Goal: Task Accomplishment & Management: Manage account settings

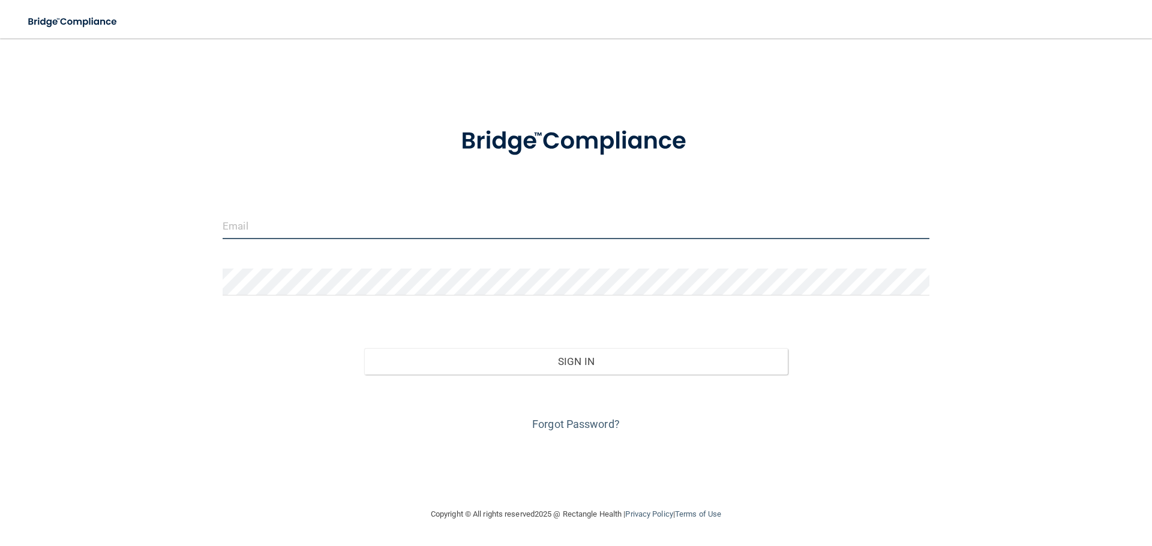
click at [291, 235] on input "email" at bounding box center [576, 225] width 707 height 27
type input "[EMAIL_ADDRESS][DOMAIN_NAME]"
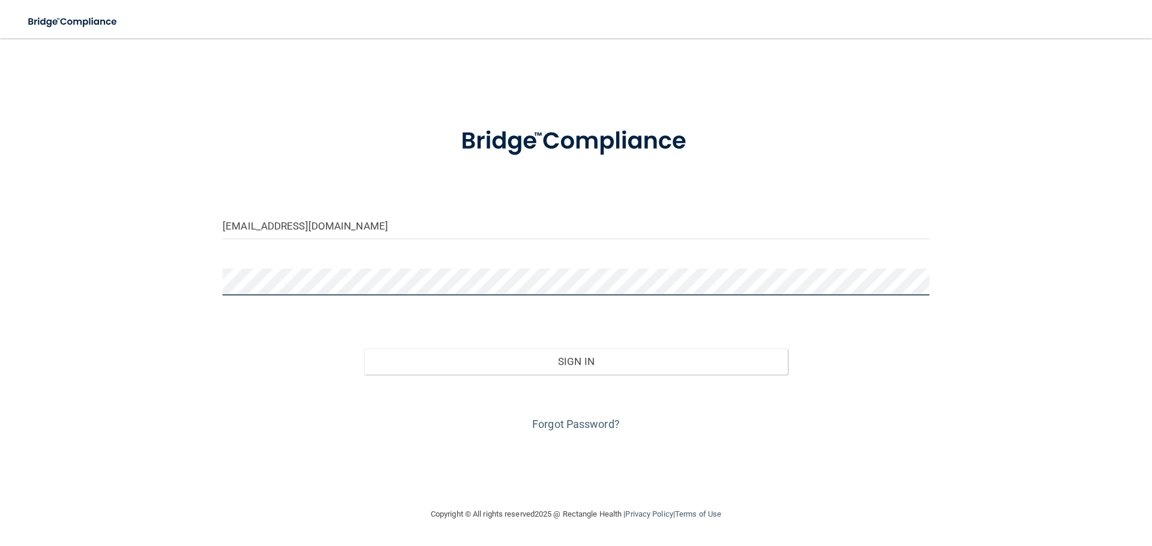
click at [191, 284] on div "pmaddox@gardenspringsdental.com Invalid email/password. You don't have permissi…" at bounding box center [576, 272] width 1104 height 445
click at [364, 348] on button "Sign In" at bounding box center [576, 361] width 424 height 26
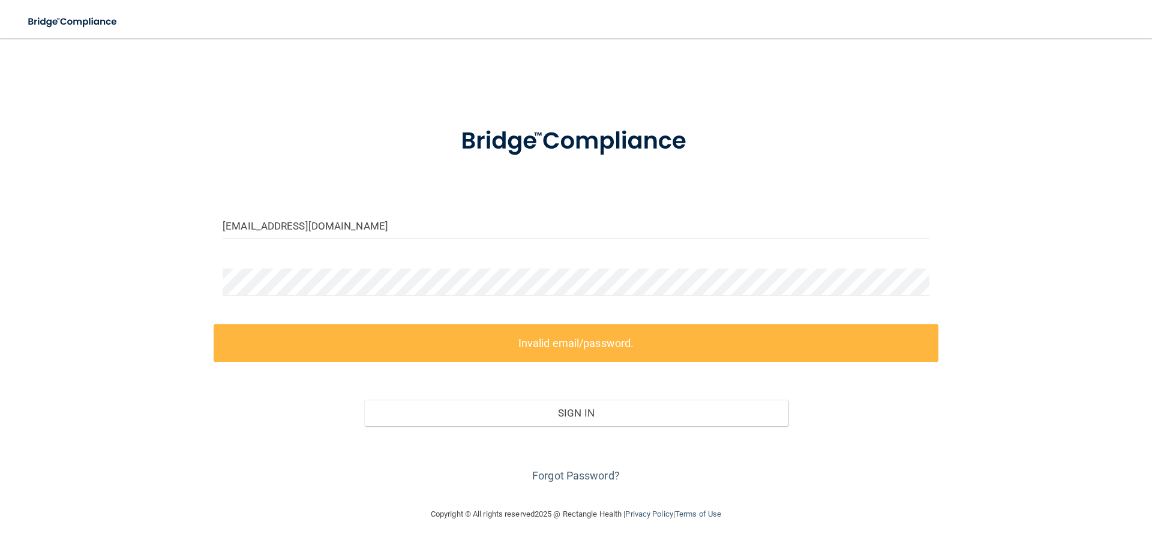
click at [627, 356] on label "Invalid email/password." at bounding box center [576, 343] width 725 height 38
click at [141, 281] on div "pmaddox@gardenspringsdental.com Invalid email/password. You don't have permissi…" at bounding box center [576, 272] width 1104 height 445
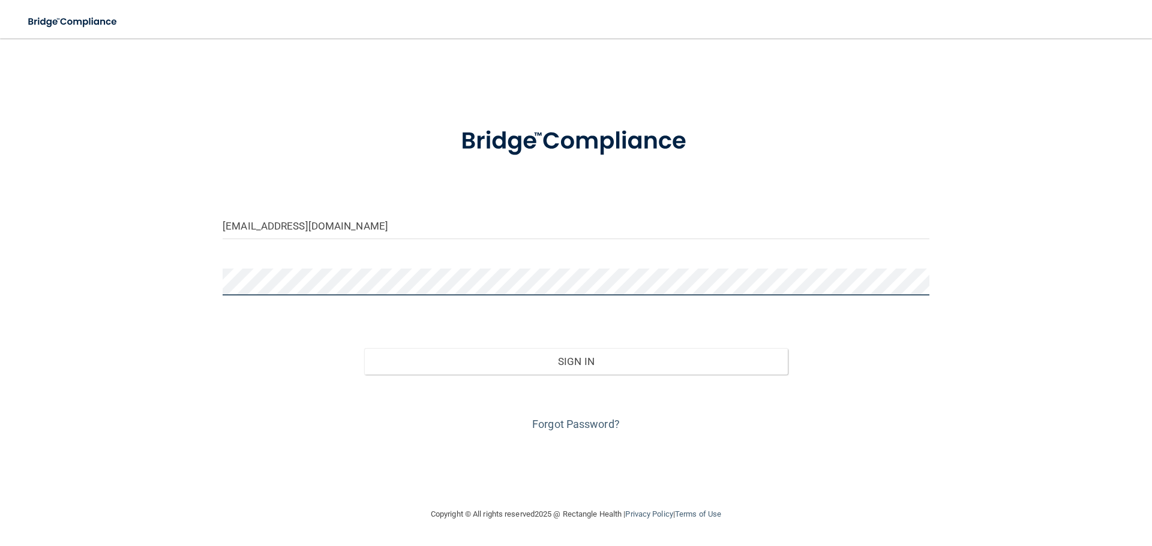
click at [364, 348] on button "Sign In" at bounding box center [576, 361] width 424 height 26
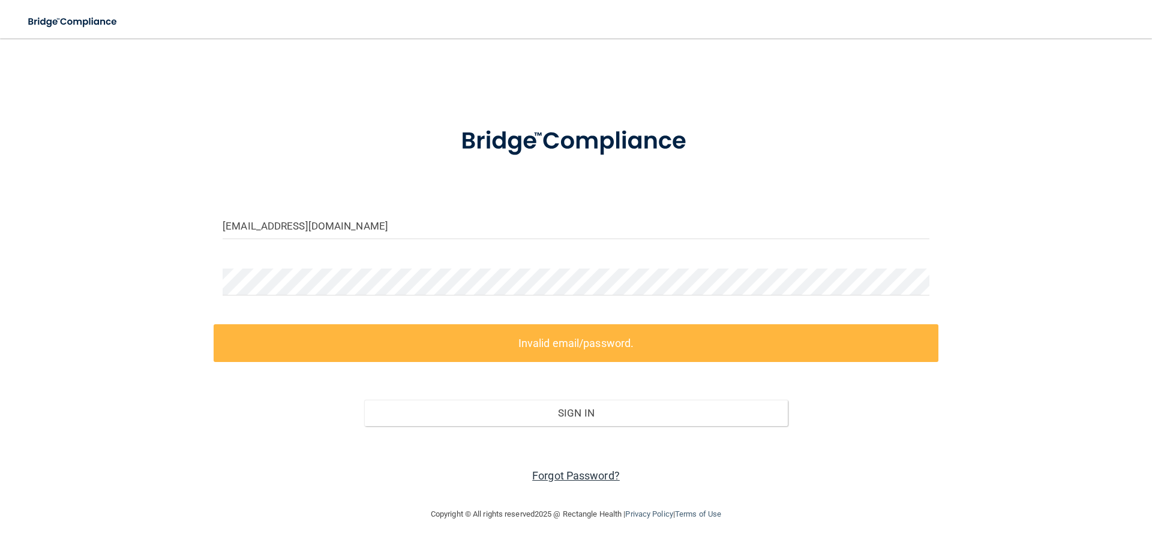
click at [600, 473] on link "Forgot Password?" at bounding box center [576, 476] width 88 height 13
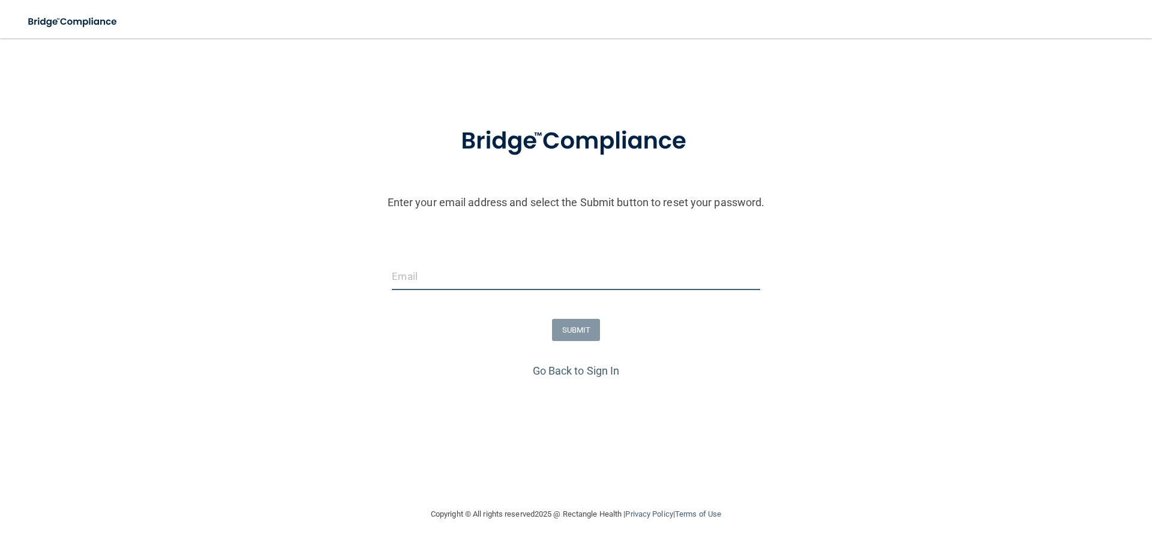
click at [459, 275] on input "email" at bounding box center [576, 276] width 368 height 27
type input "[EMAIL_ADDRESS][DOMAIN_NAME]"
click at [564, 331] on button "SUBMIT" at bounding box center [576, 330] width 49 height 22
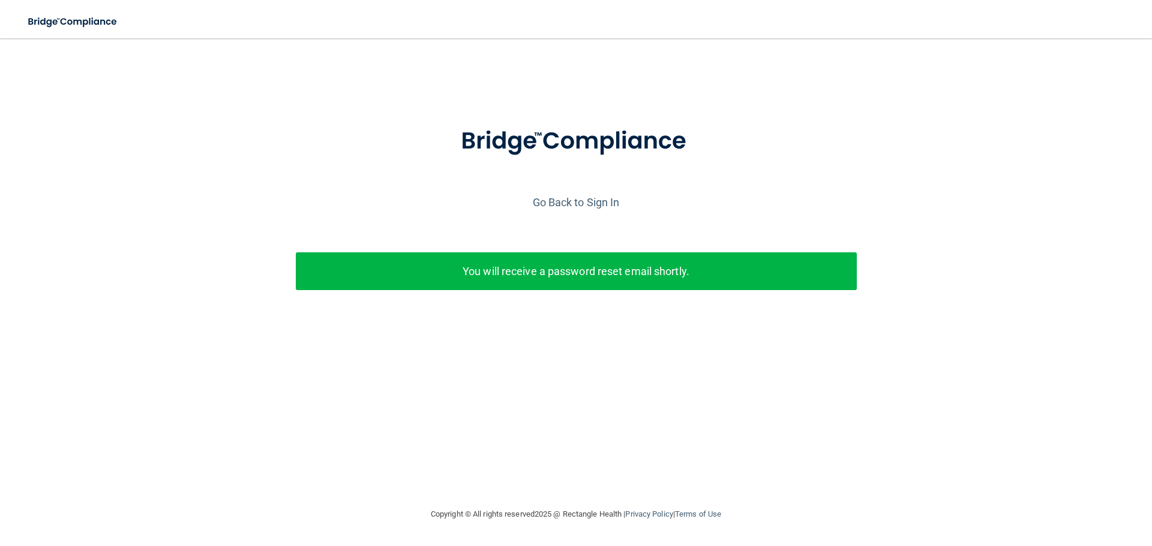
click at [520, 282] on div "You will receive a password reset email shortly." at bounding box center [576, 272] width 561 height 38
click at [558, 206] on link "Go Back to Sign In" at bounding box center [576, 202] width 87 height 13
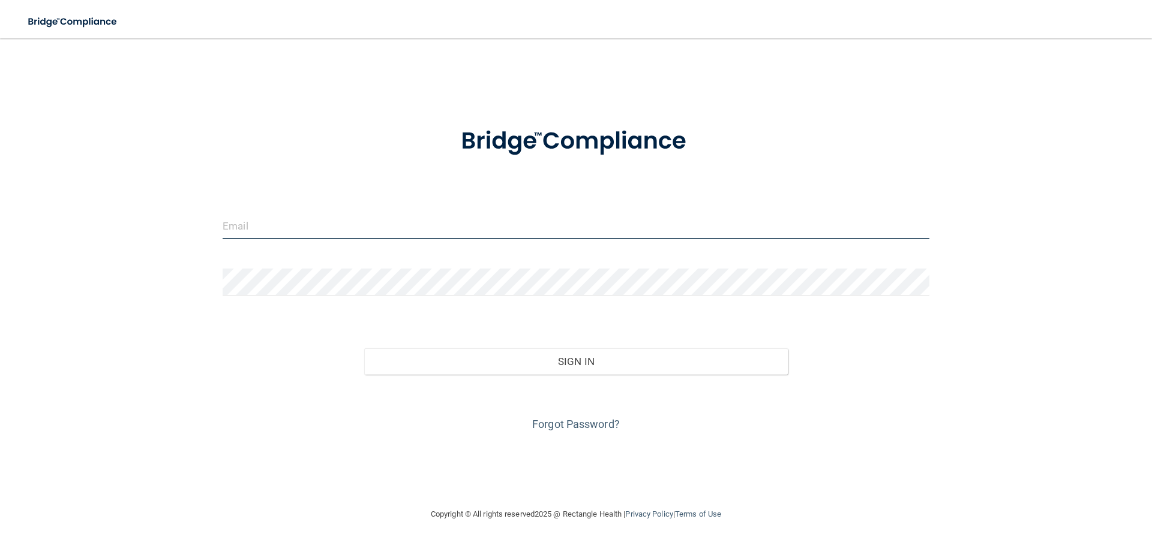
click at [460, 226] on input "email" at bounding box center [576, 225] width 707 height 27
type input "[EMAIL_ADDRESS][DOMAIN_NAME]"
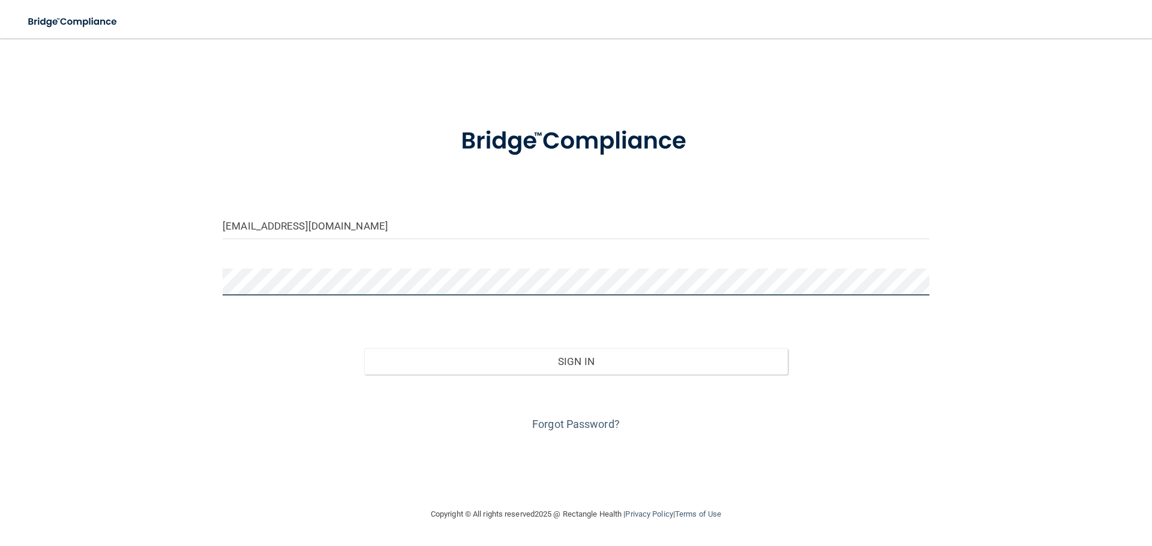
click at [364, 348] on button "Sign In" at bounding box center [576, 361] width 424 height 26
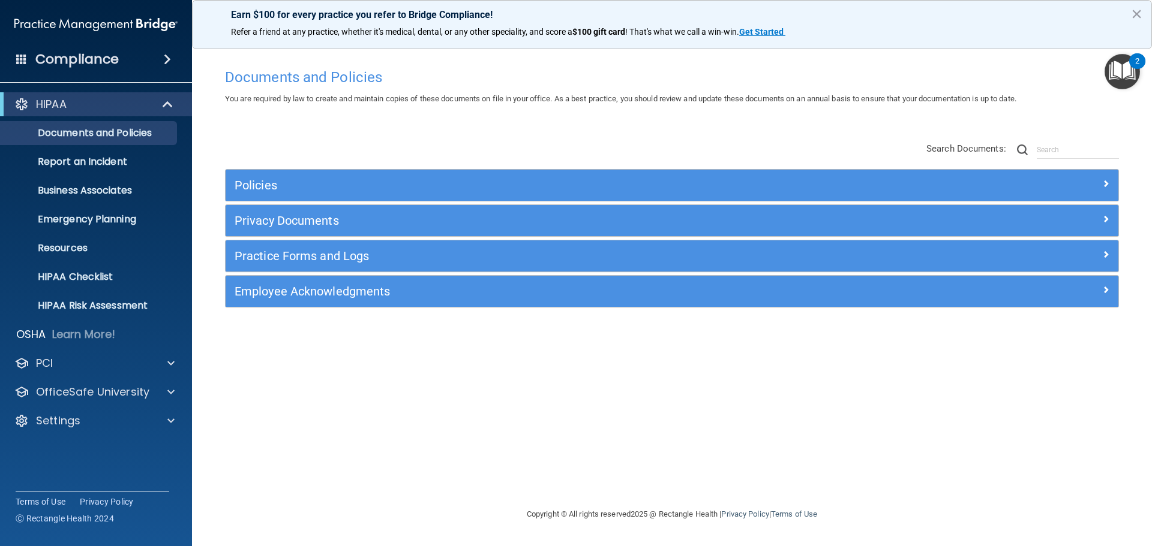
click at [169, 62] on span at bounding box center [167, 59] width 7 height 14
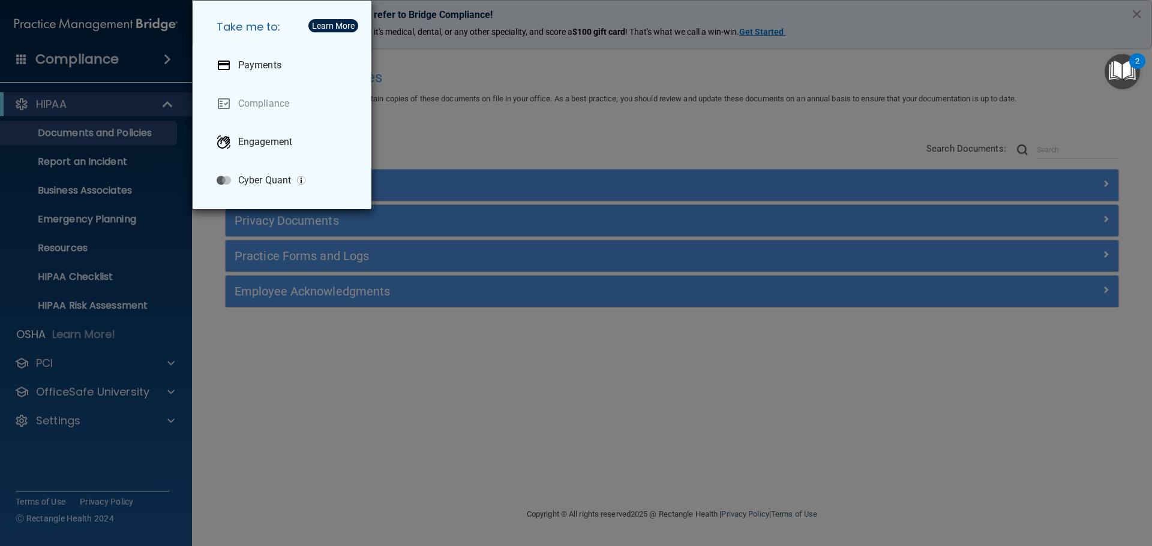
click at [169, 62] on div "Take me to: Payments Compliance Engagement Cyber Quant" at bounding box center [576, 273] width 1152 height 546
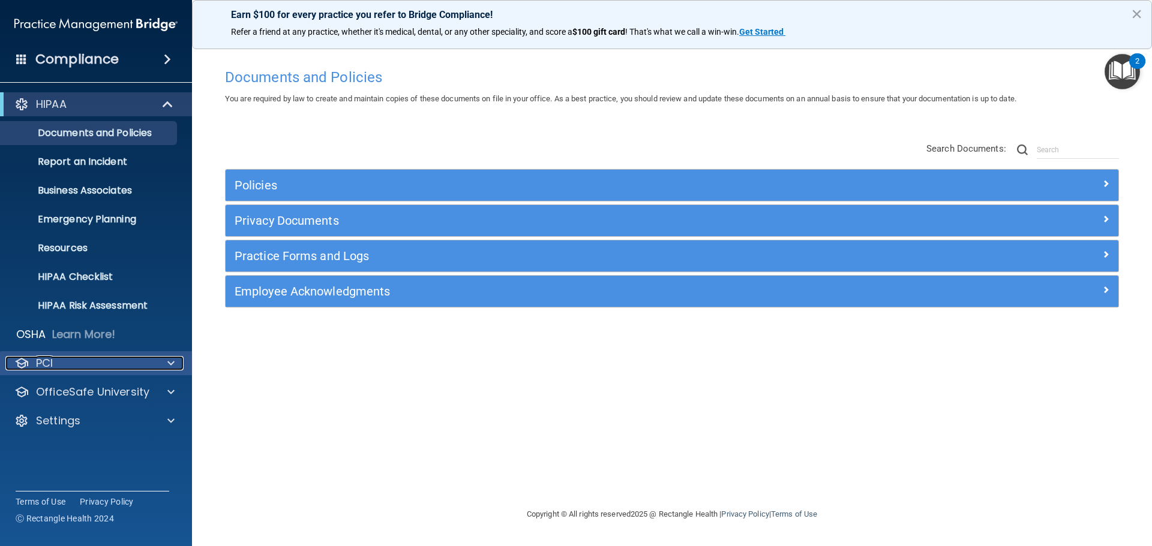
click at [171, 363] on span at bounding box center [170, 363] width 7 height 14
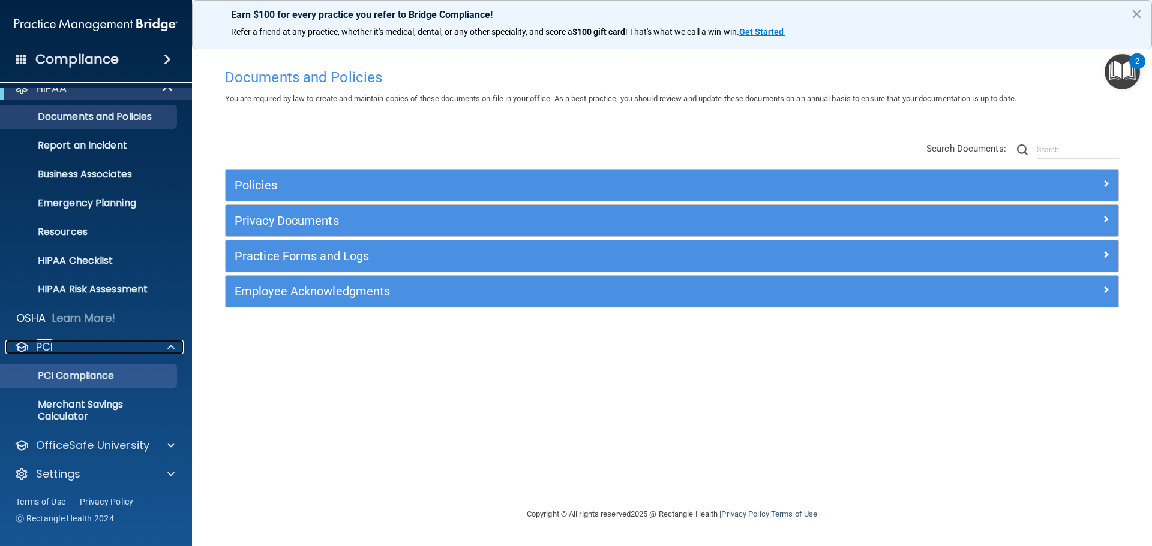
scroll to position [21, 0]
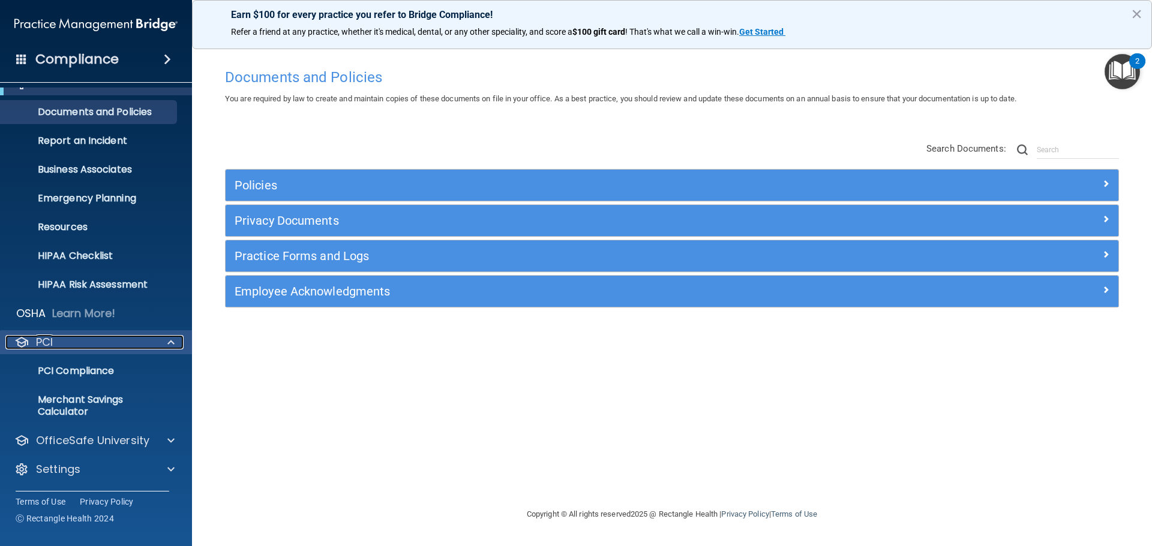
click at [169, 344] on span at bounding box center [170, 342] width 7 height 14
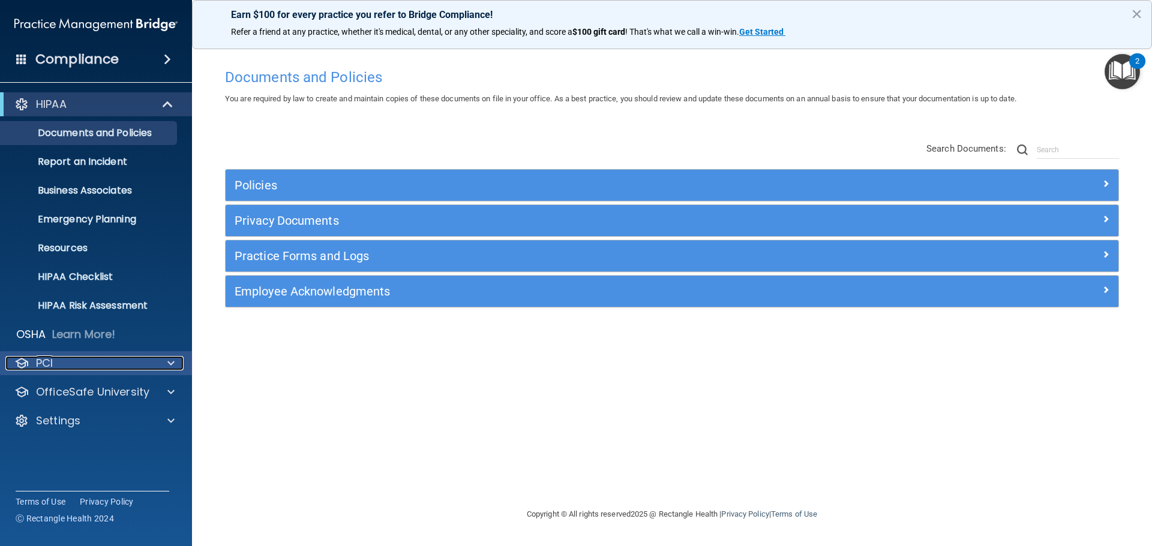
scroll to position [0, 0]
click at [170, 103] on span at bounding box center [169, 104] width 10 height 14
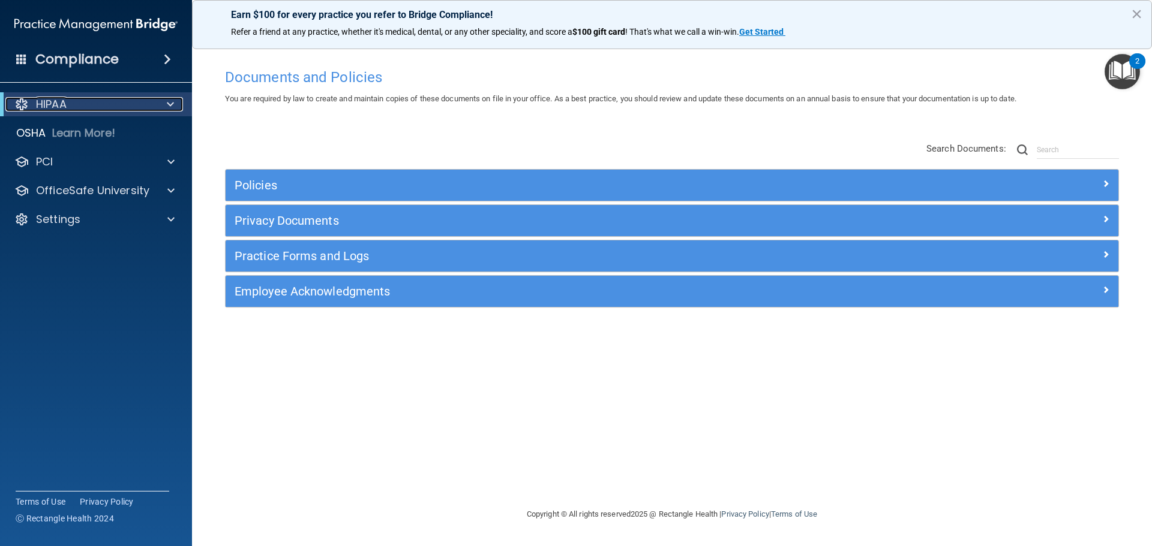
click at [170, 103] on span at bounding box center [170, 104] width 7 height 14
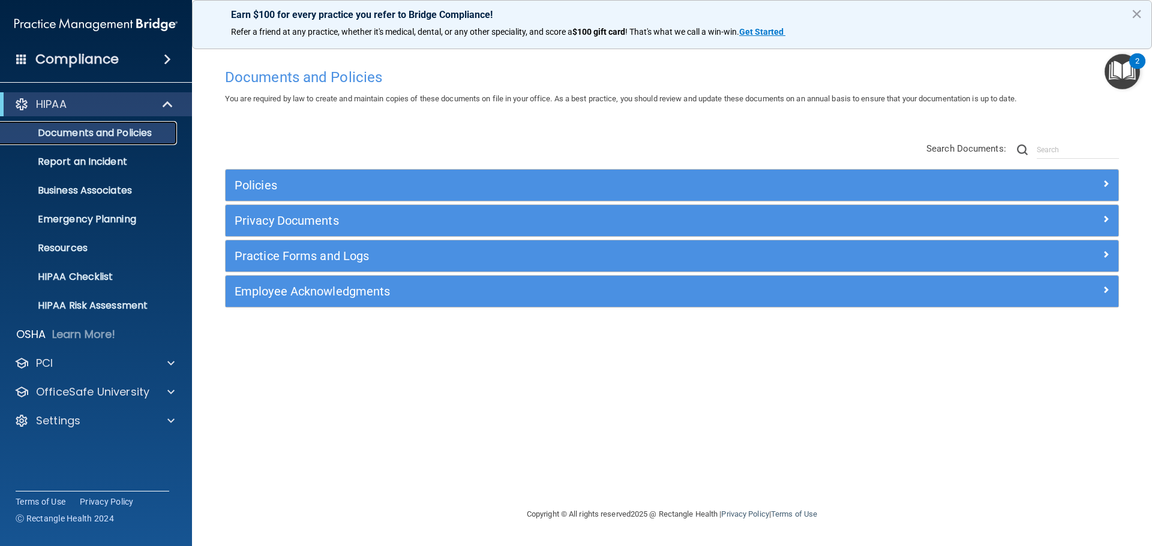
click at [132, 136] on p "Documents and Policies" at bounding box center [90, 133] width 164 height 12
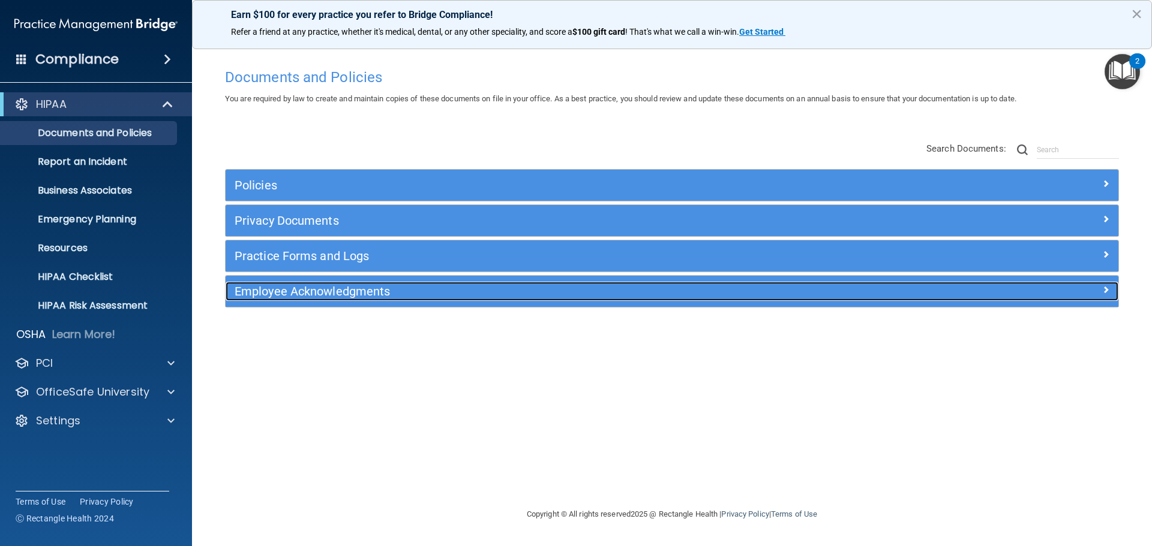
click at [256, 299] on div "Employee Acknowledgments" at bounding box center [560, 291] width 669 height 19
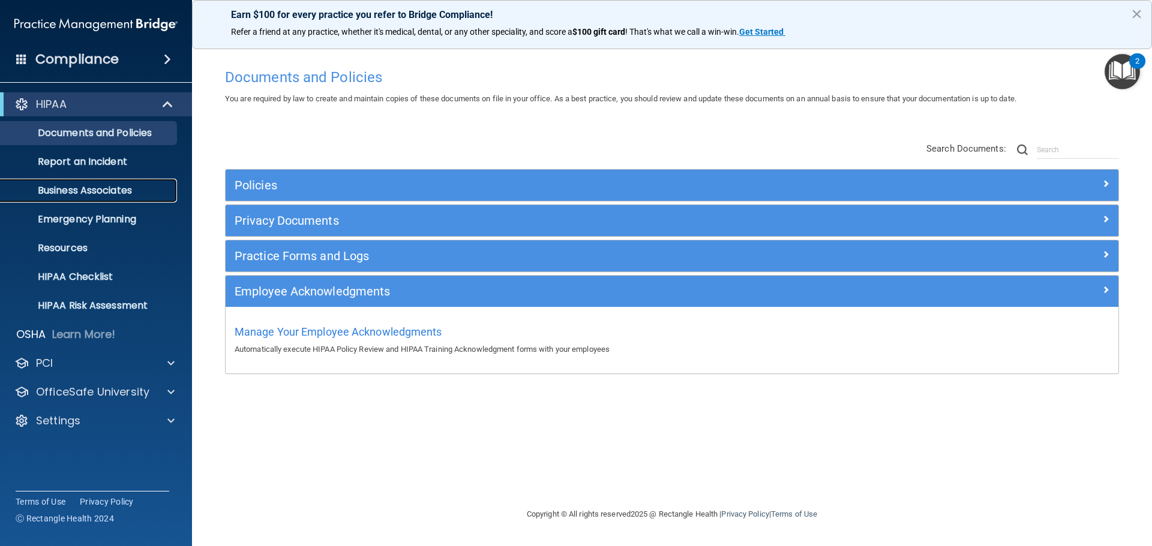
click at [113, 191] on p "Business Associates" at bounding box center [90, 191] width 164 height 12
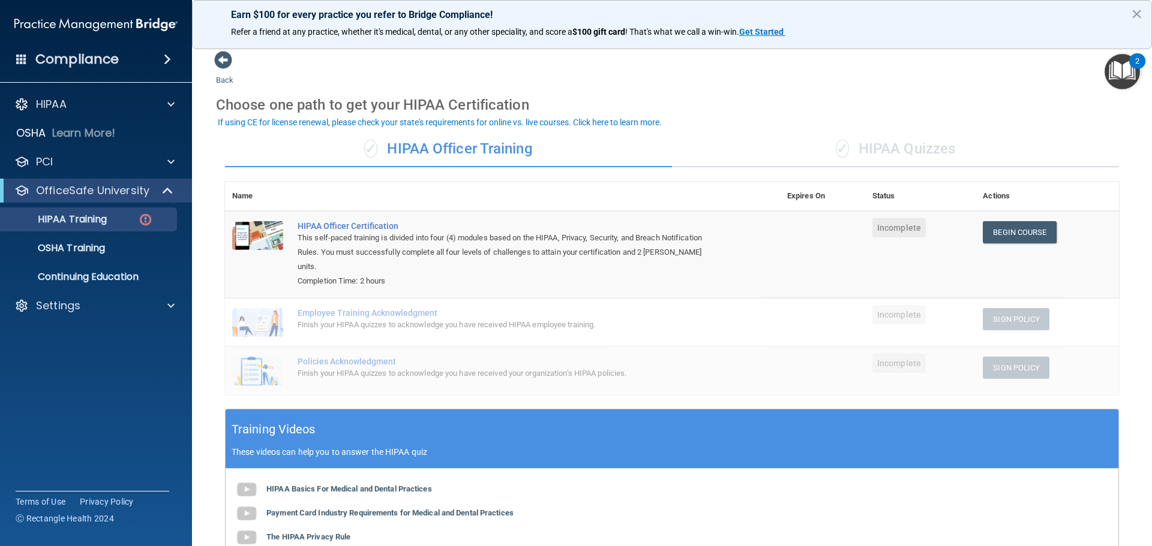
click at [122, 22] on img at bounding box center [95, 25] width 163 height 24
click at [1137, 16] on button "×" at bounding box center [1136, 13] width 11 height 19
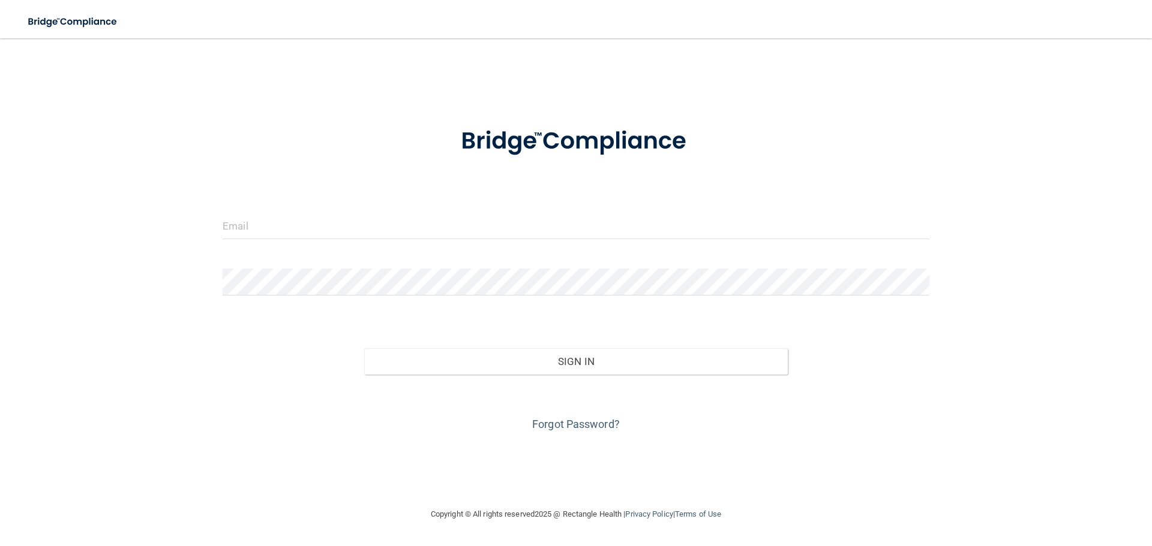
click at [353, 207] on form "Invalid email/password. You don't have permission to access that page. Sign In …" at bounding box center [576, 272] width 707 height 324
click at [295, 214] on input "email" at bounding box center [576, 225] width 707 height 27
type input "[EMAIL_ADDRESS][DOMAIN_NAME]"
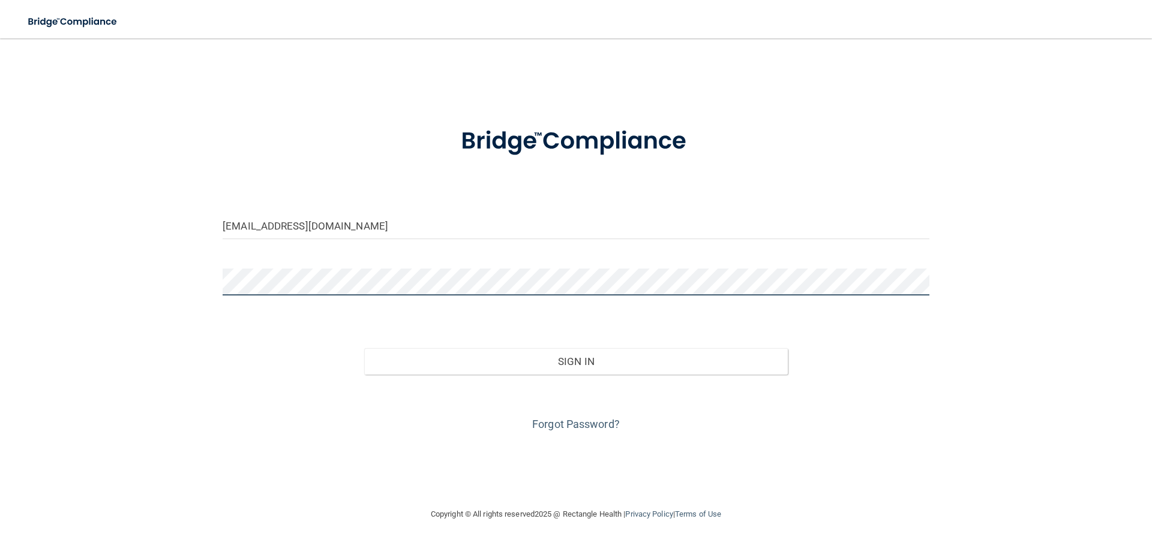
click at [364, 348] on button "Sign In" at bounding box center [576, 361] width 424 height 26
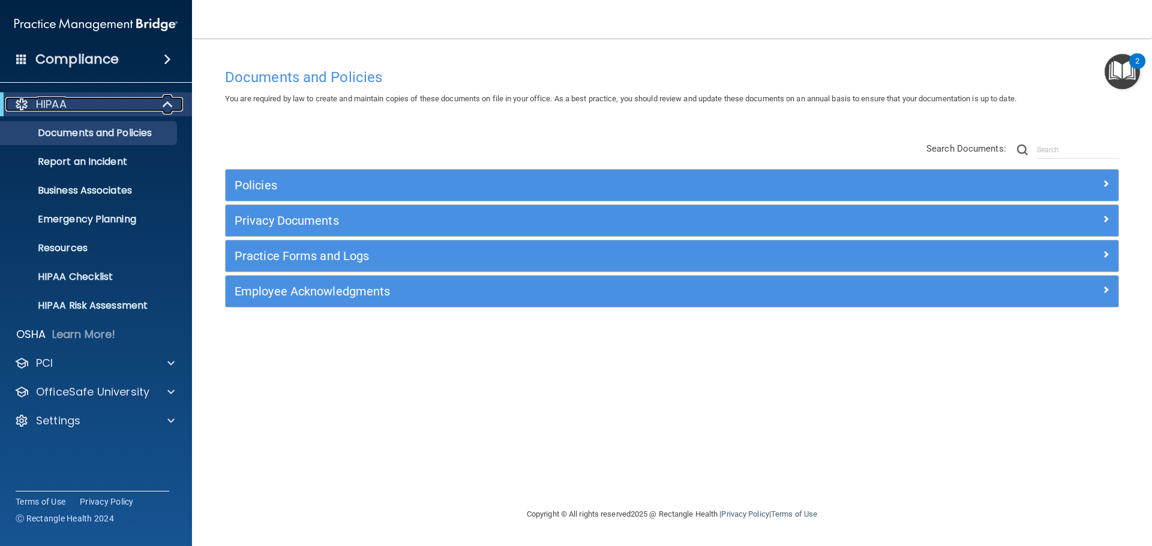
click at [67, 100] on p "HIPAA" at bounding box center [51, 104] width 31 height 14
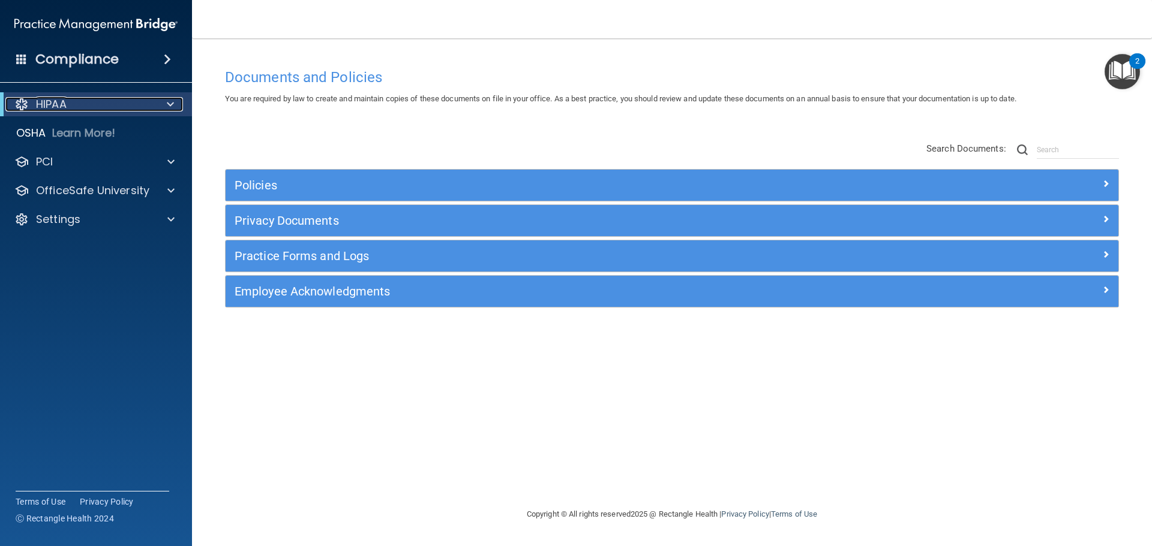
click at [67, 100] on p "HIPAA" at bounding box center [51, 104] width 31 height 14
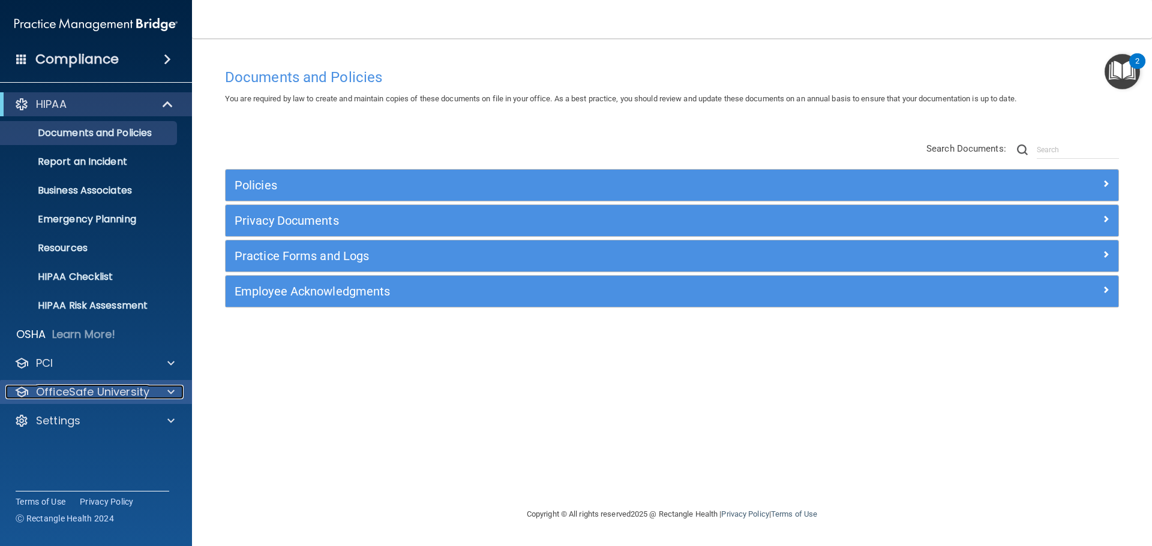
click at [175, 392] on div at bounding box center [169, 392] width 30 height 14
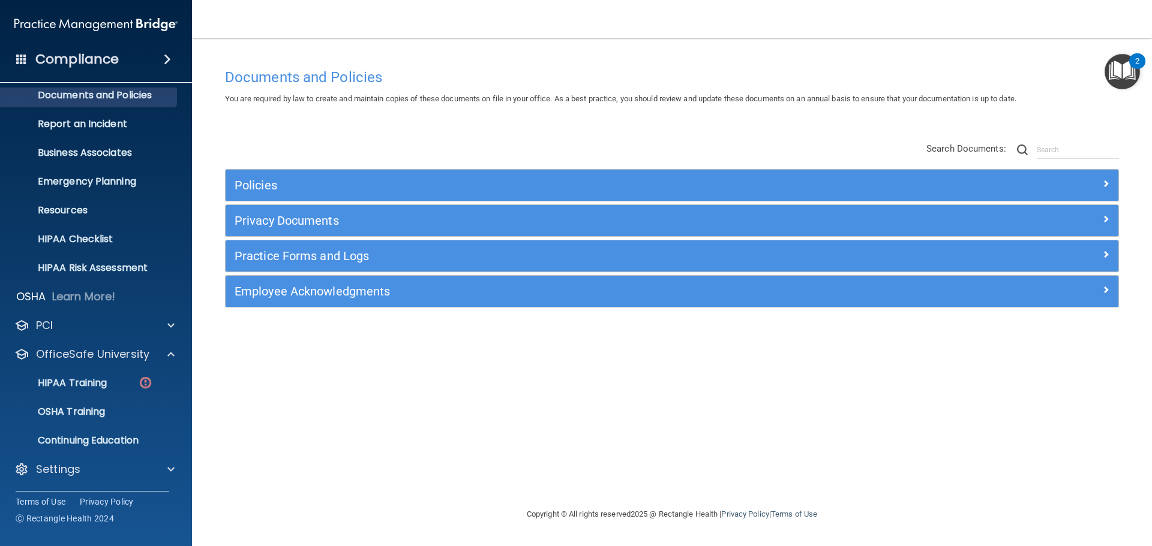
click at [17, 64] on span at bounding box center [21, 58] width 11 height 11
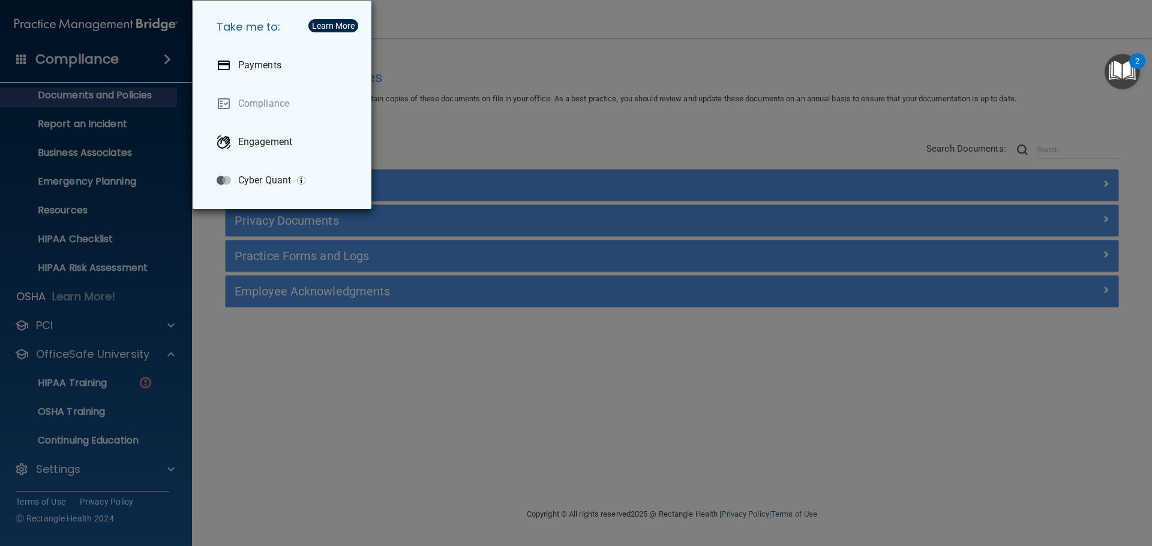
click at [166, 471] on div "Take me to: Payments Compliance Engagement Cyber Quant" at bounding box center [576, 273] width 1152 height 546
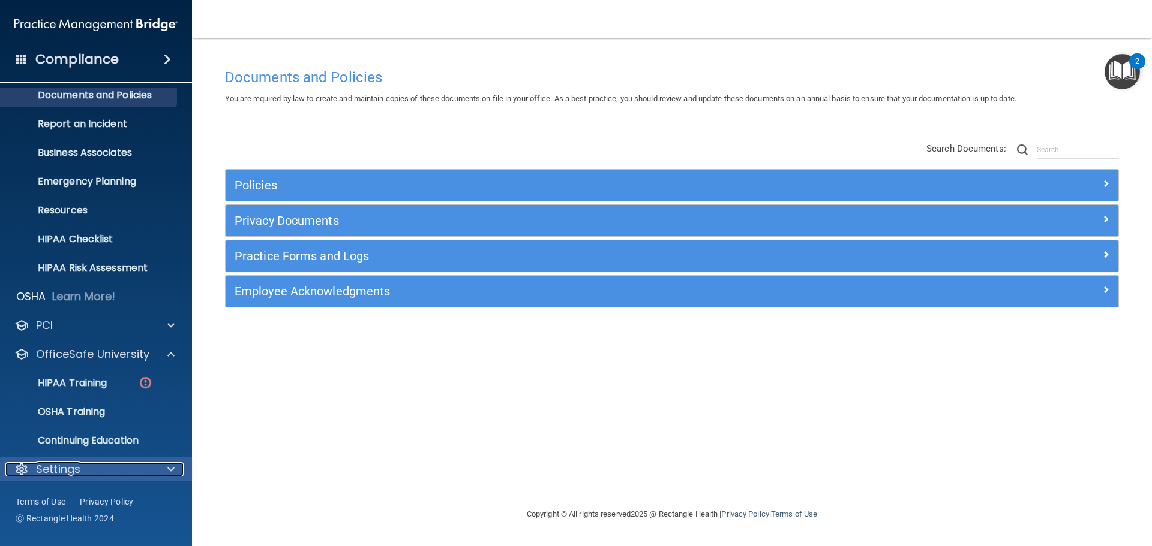
click at [170, 470] on span at bounding box center [170, 469] width 7 height 14
click at [172, 470] on span at bounding box center [170, 469] width 7 height 14
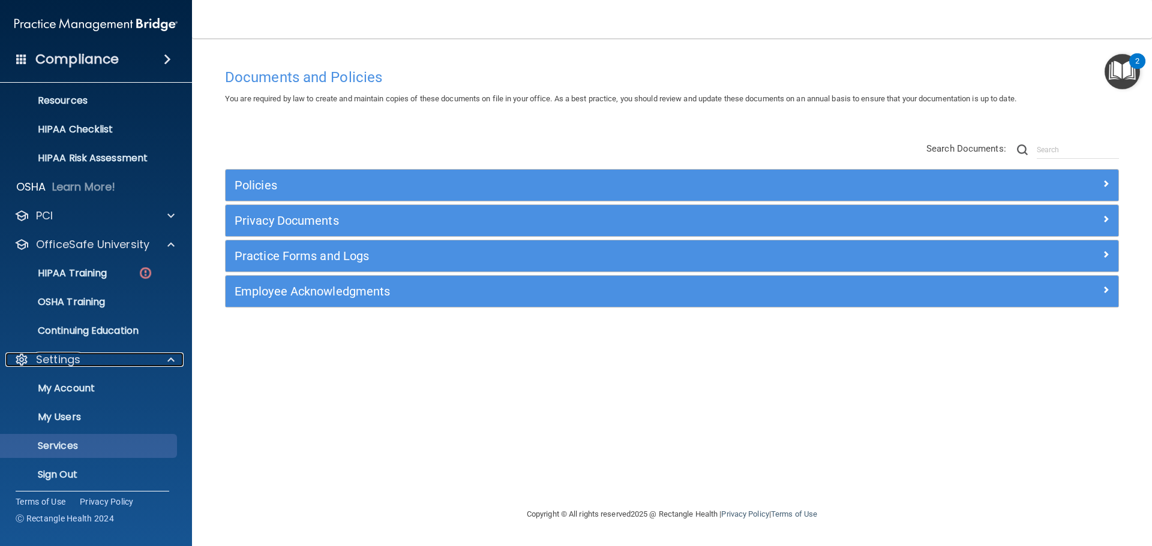
scroll to position [153, 0]
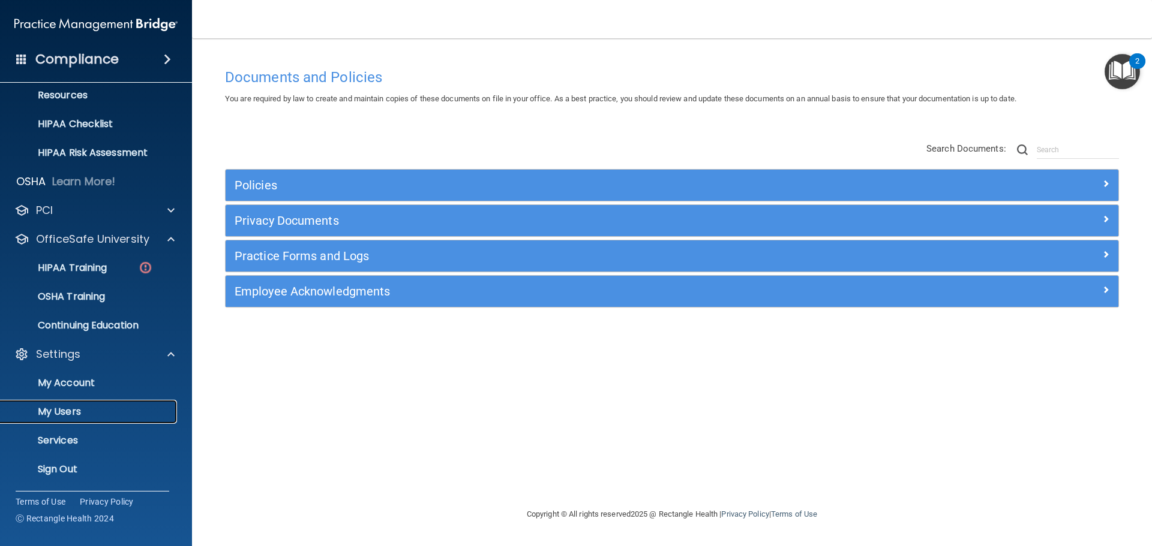
click at [56, 416] on p "My Users" at bounding box center [90, 412] width 164 height 12
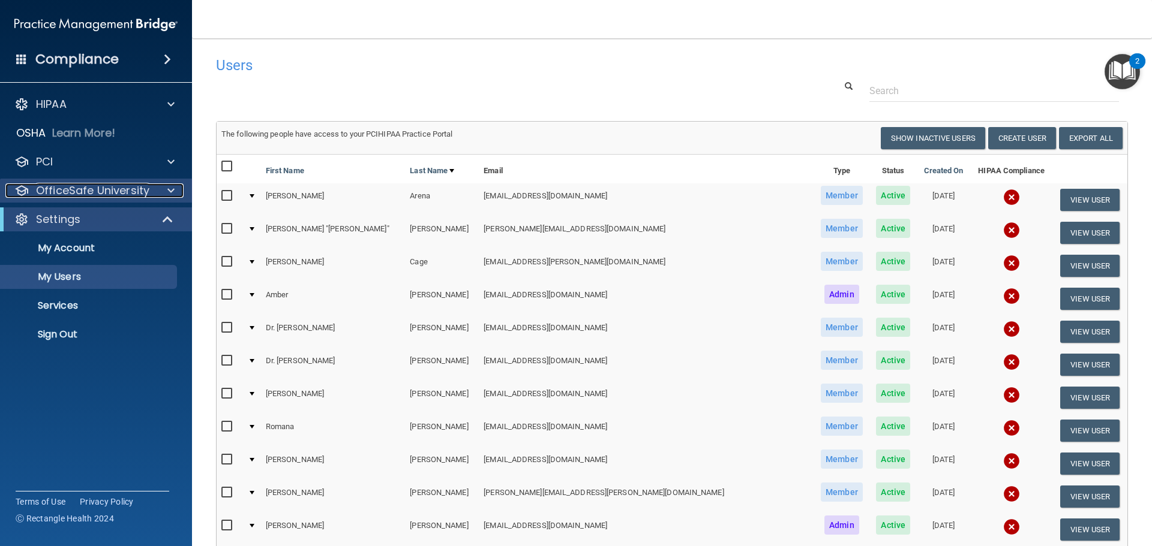
click at [170, 194] on span at bounding box center [170, 191] width 7 height 14
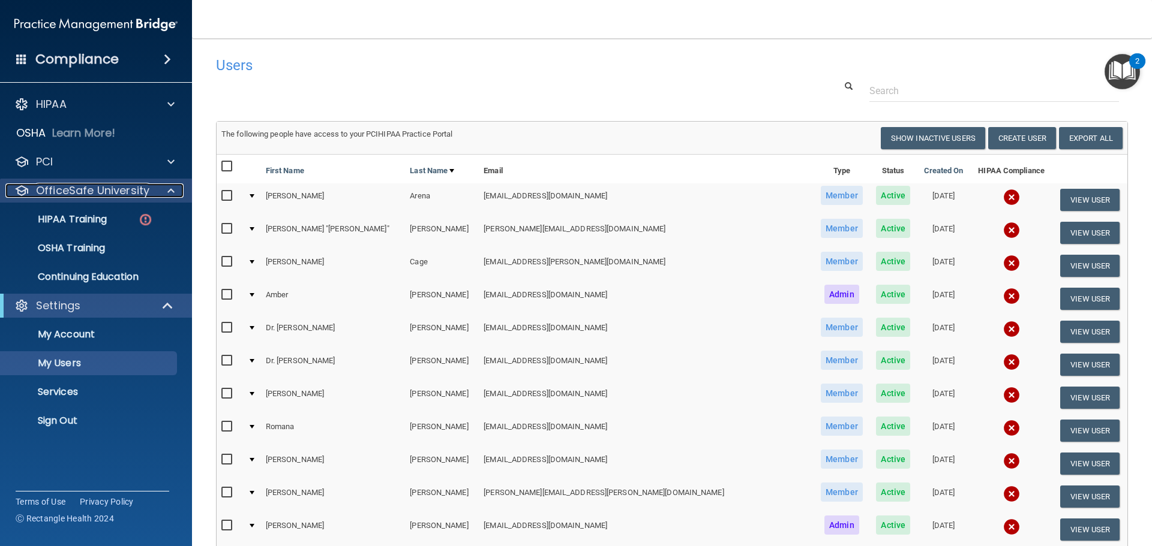
click at [170, 194] on span at bounding box center [170, 191] width 7 height 14
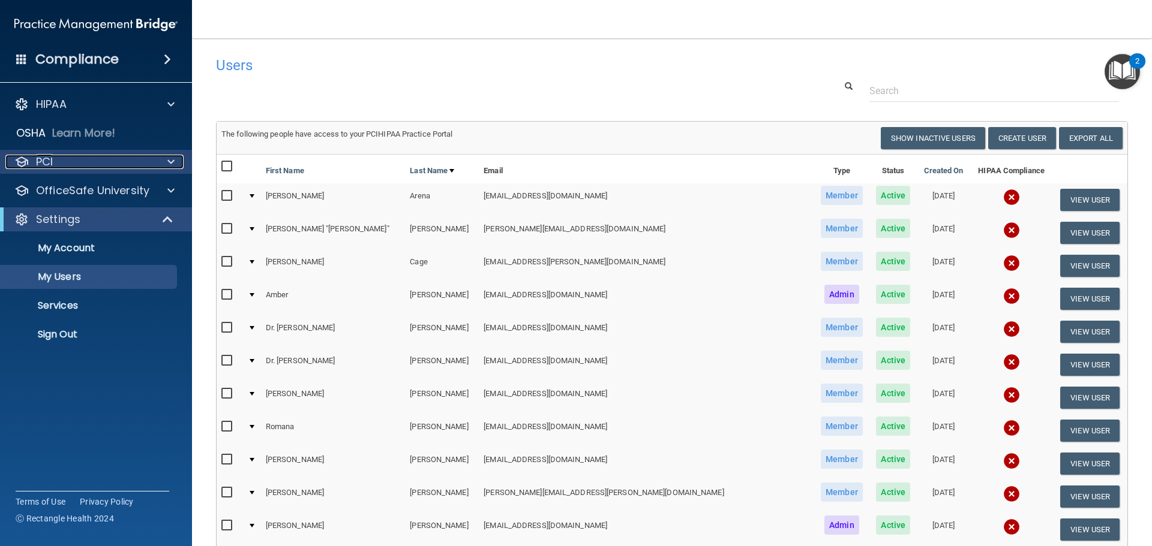
click at [172, 160] on span at bounding box center [170, 162] width 7 height 14
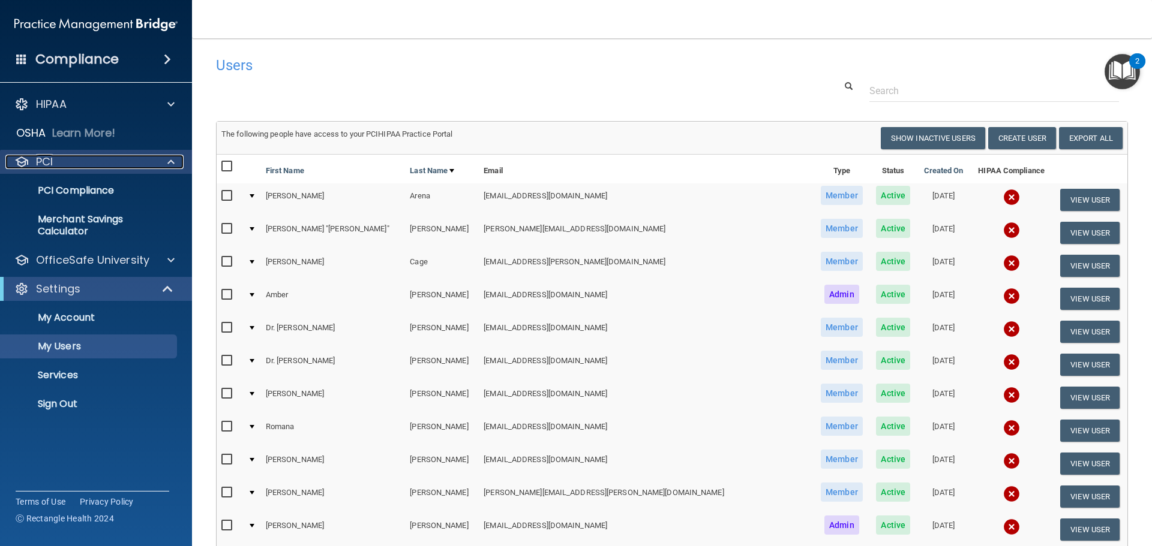
click at [172, 160] on span at bounding box center [170, 162] width 7 height 14
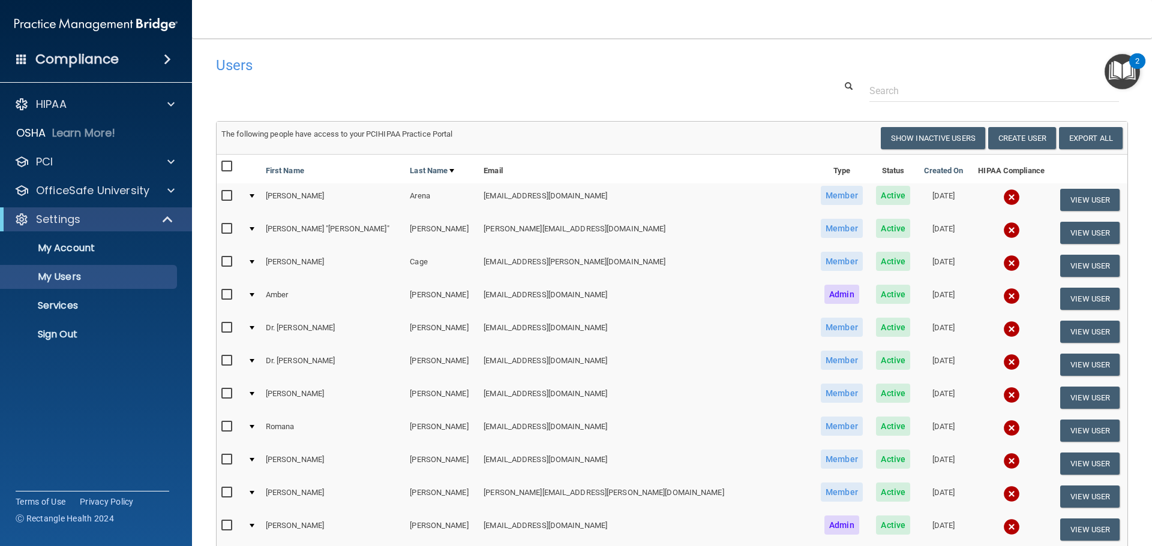
click at [19, 58] on span at bounding box center [21, 58] width 11 height 11
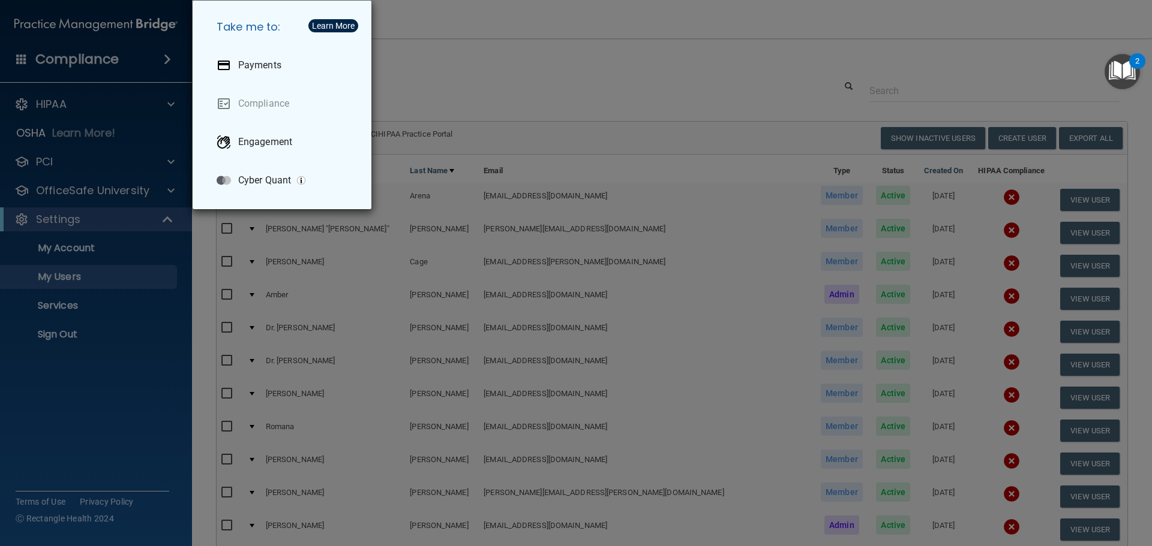
click at [19, 58] on div "Take me to: Payments Compliance Engagement Cyber Quant" at bounding box center [576, 273] width 1152 height 546
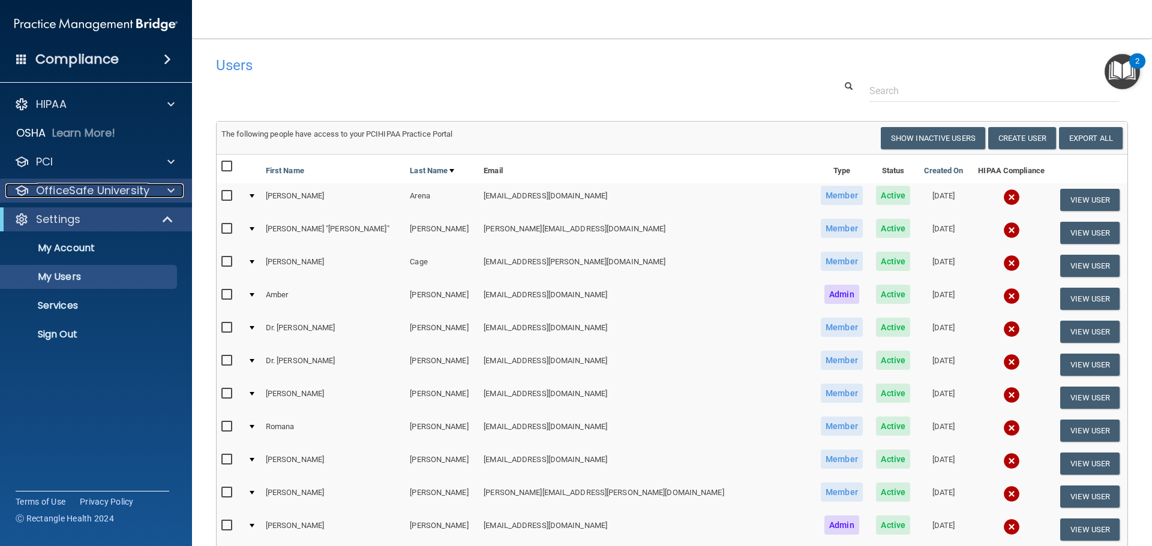
click at [174, 194] on span at bounding box center [170, 191] width 7 height 14
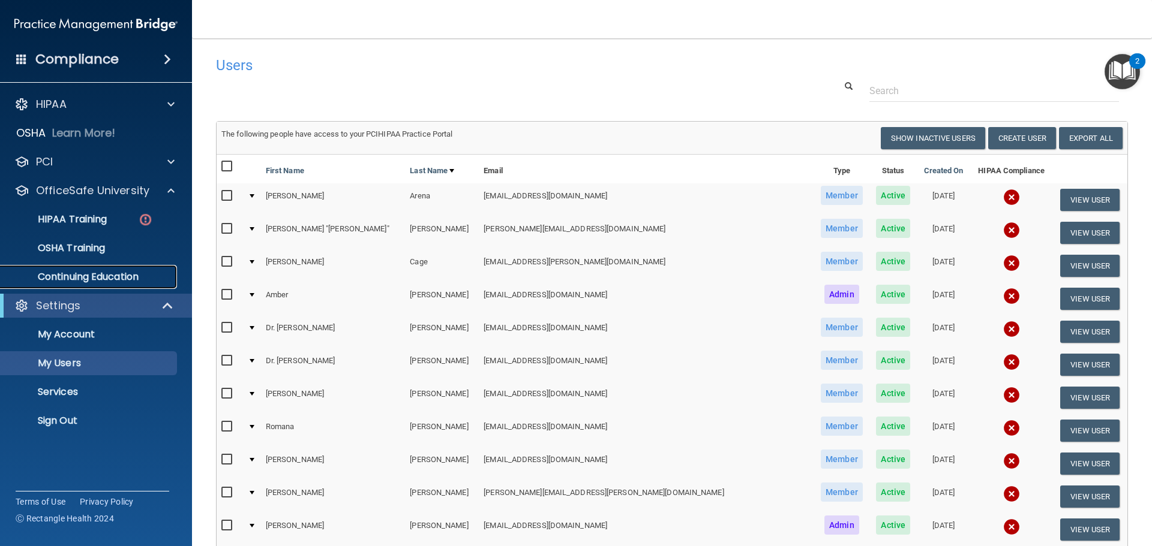
click at [116, 274] on p "Continuing Education" at bounding box center [90, 277] width 164 height 12
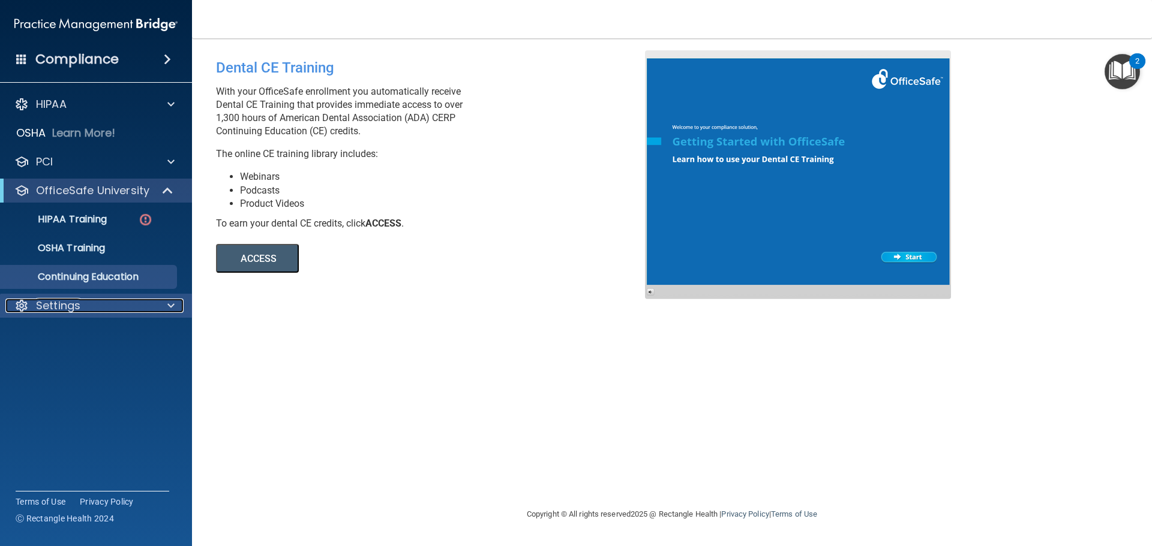
click at [171, 306] on span at bounding box center [170, 306] width 7 height 14
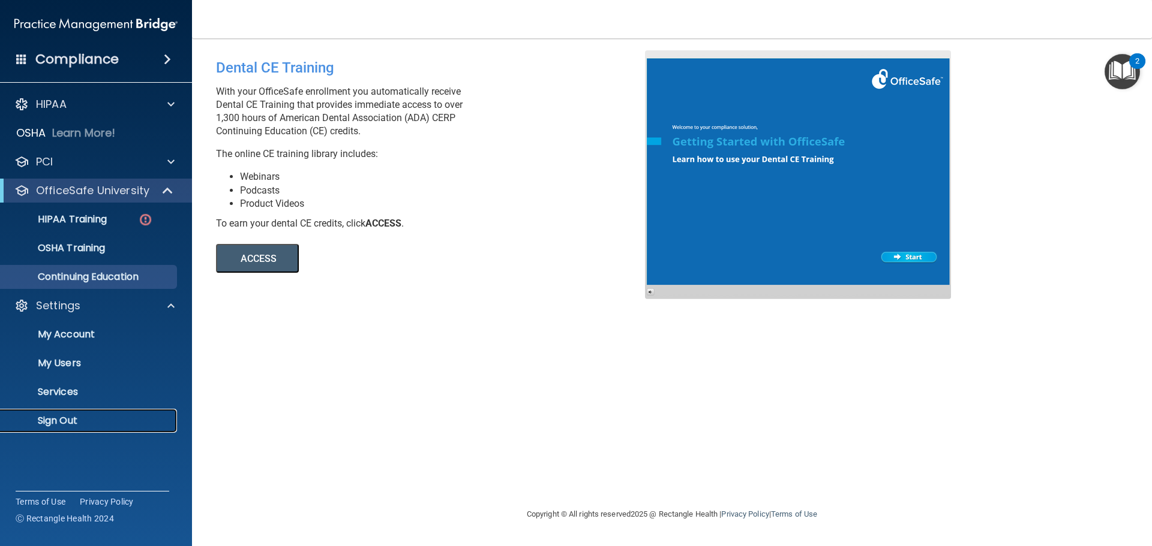
click at [87, 428] on link "Sign Out" at bounding box center [82, 421] width 189 height 24
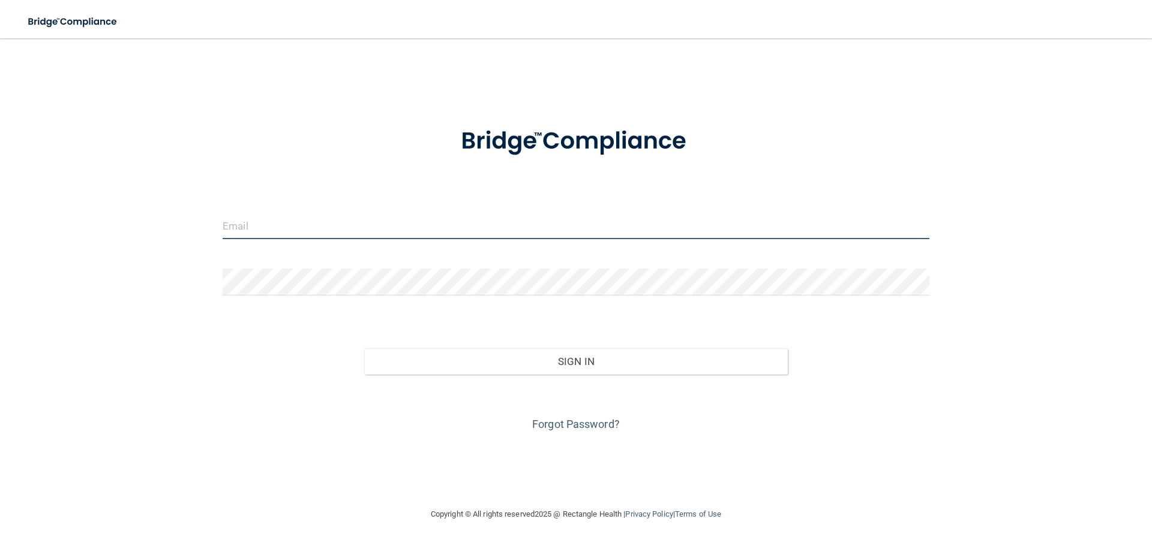
click at [298, 217] on input "email" at bounding box center [576, 225] width 707 height 27
type input "[EMAIL_ADDRESS][DOMAIN_NAME]"
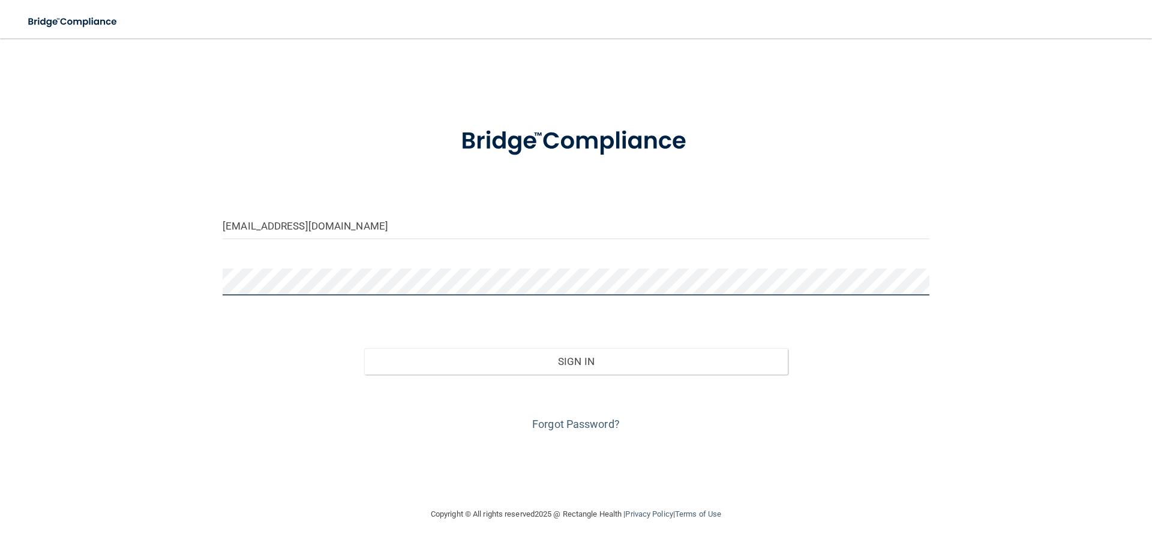
click at [364, 348] on button "Sign In" at bounding box center [576, 361] width 424 height 26
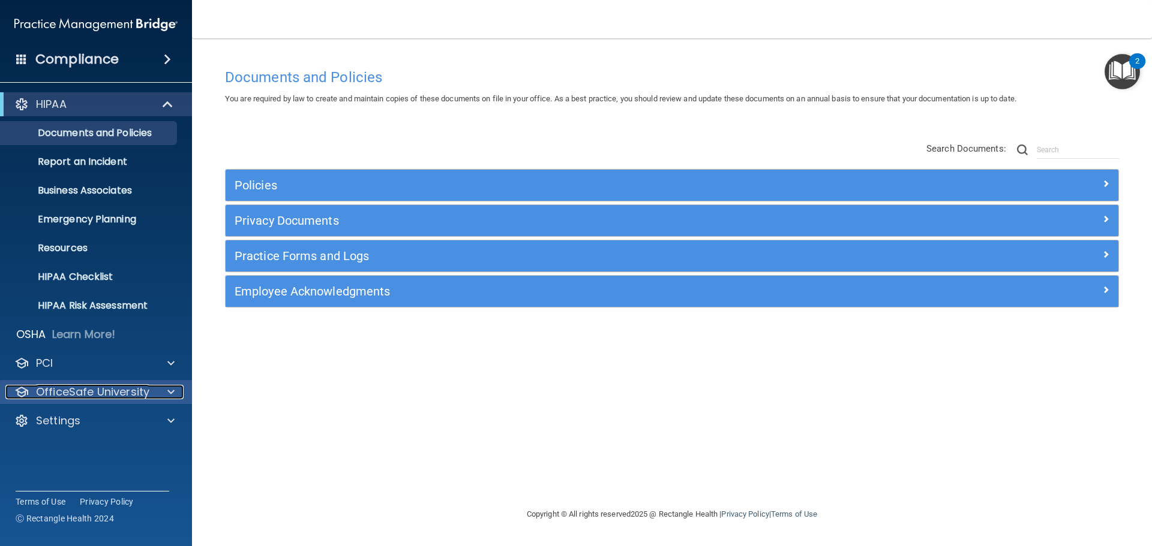
click at [166, 395] on div at bounding box center [169, 392] width 30 height 14
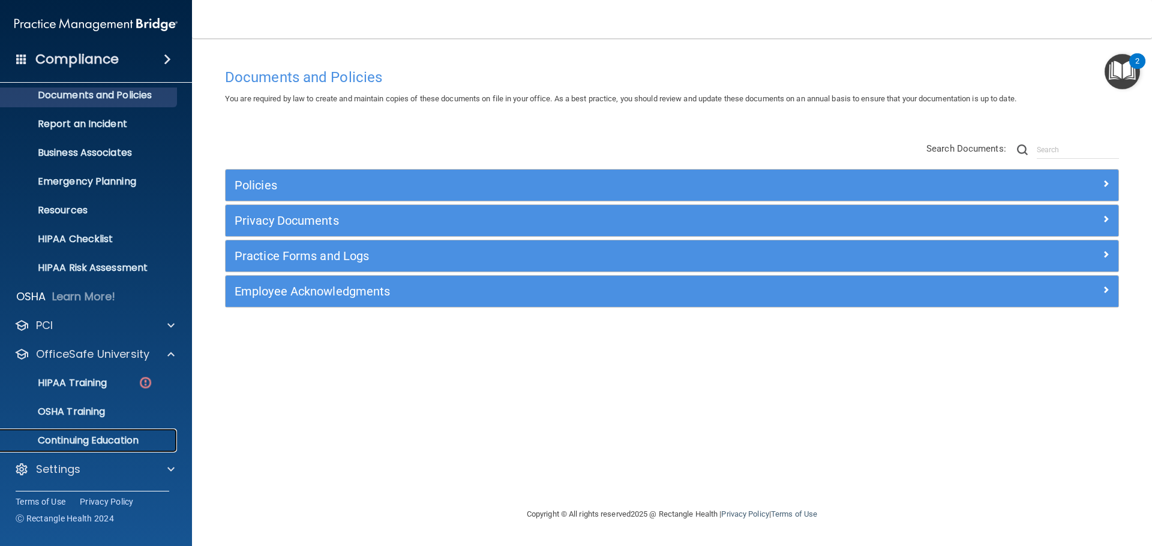
click at [123, 439] on p "Continuing Education" at bounding box center [90, 441] width 164 height 12
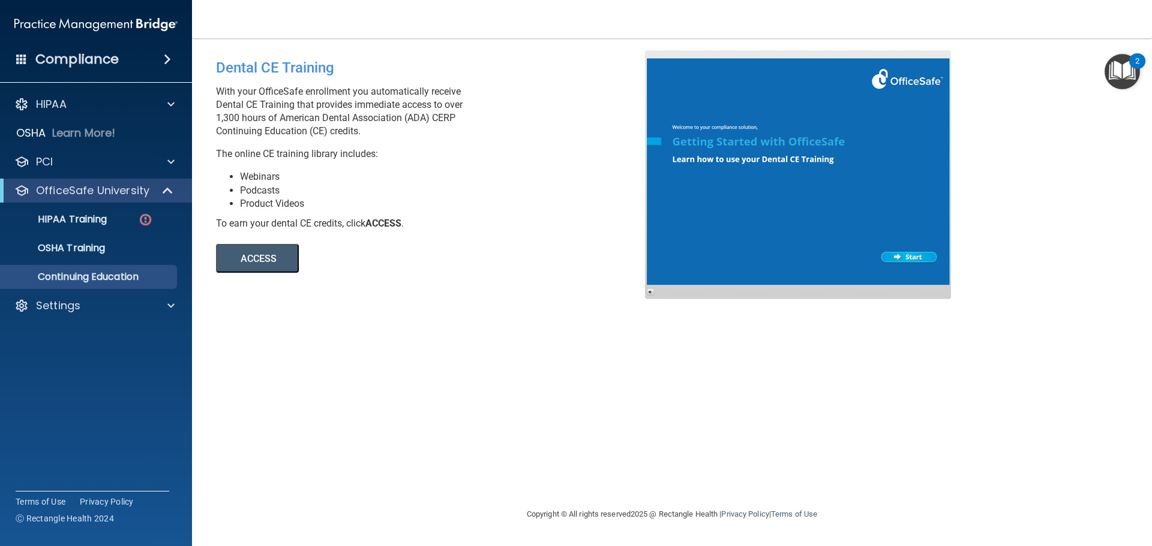
click at [898, 257] on div at bounding box center [798, 174] width 306 height 249
click at [900, 258] on div at bounding box center [798, 174] width 306 height 249
